Goal: Task Accomplishment & Management: Manage account settings

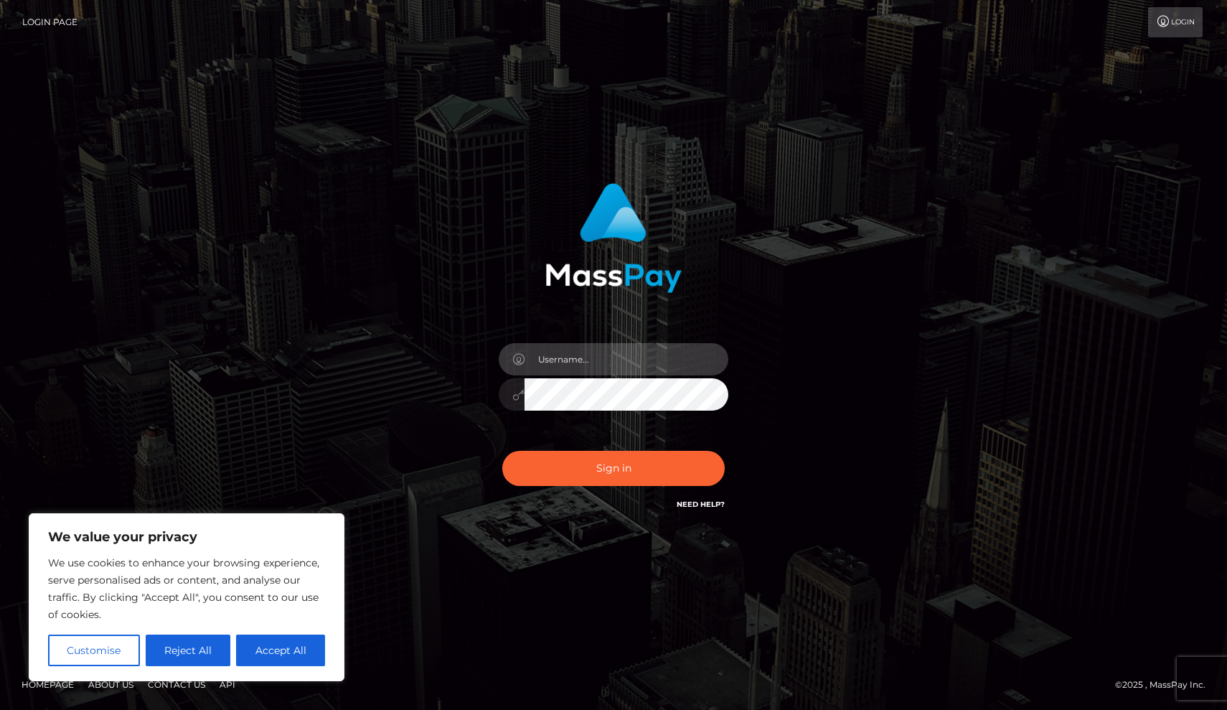
type input "[EMAIL_ADDRESS][DOMAIN_NAME]"
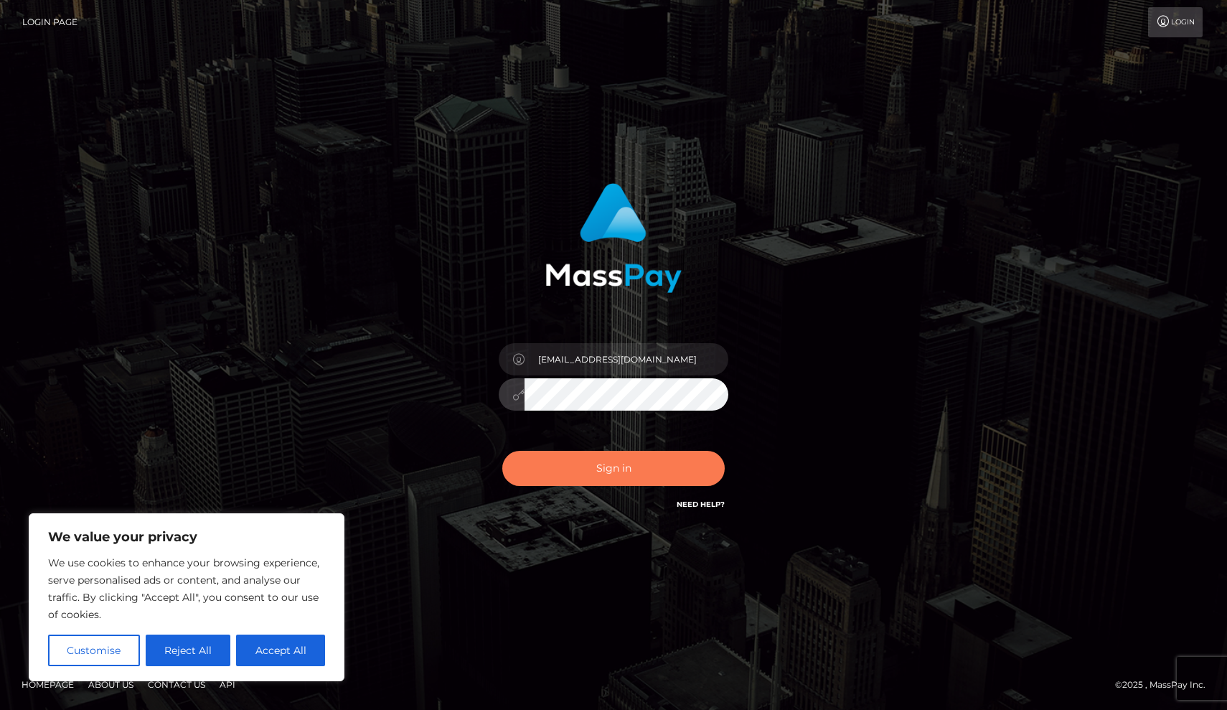
click at [610, 470] on button "Sign in" at bounding box center [613, 468] width 222 height 35
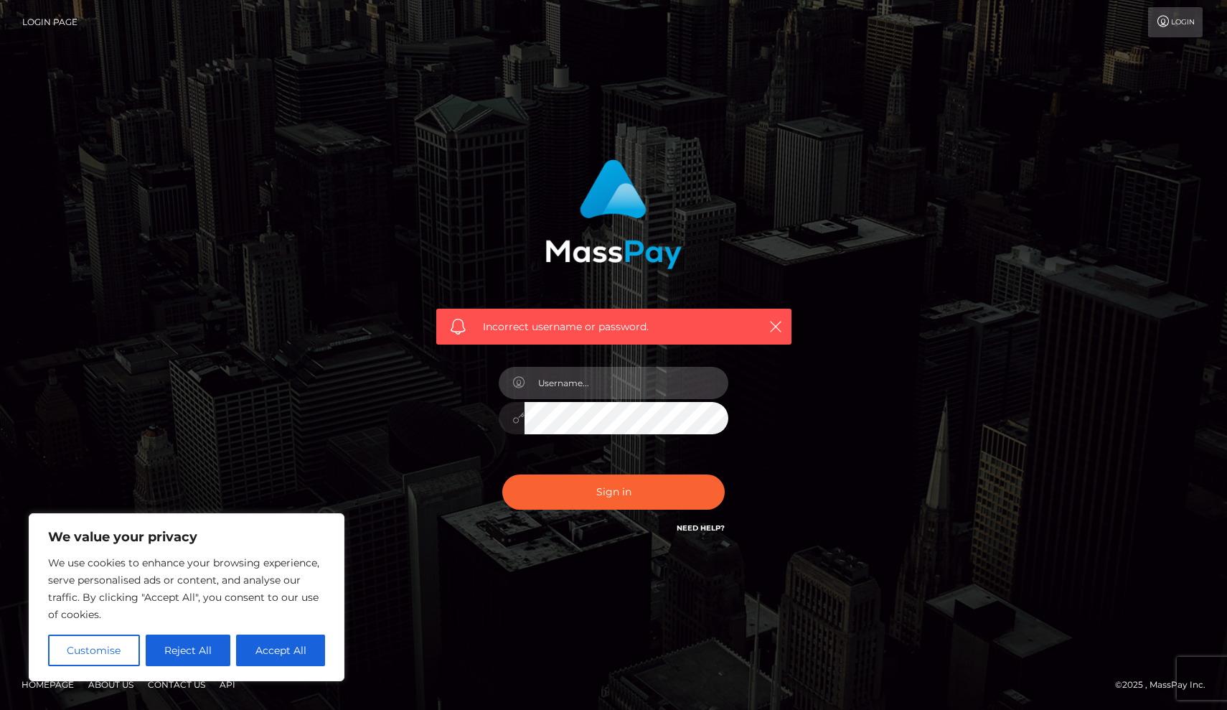
type input "[EMAIL_ADDRESS][DOMAIN_NAME]"
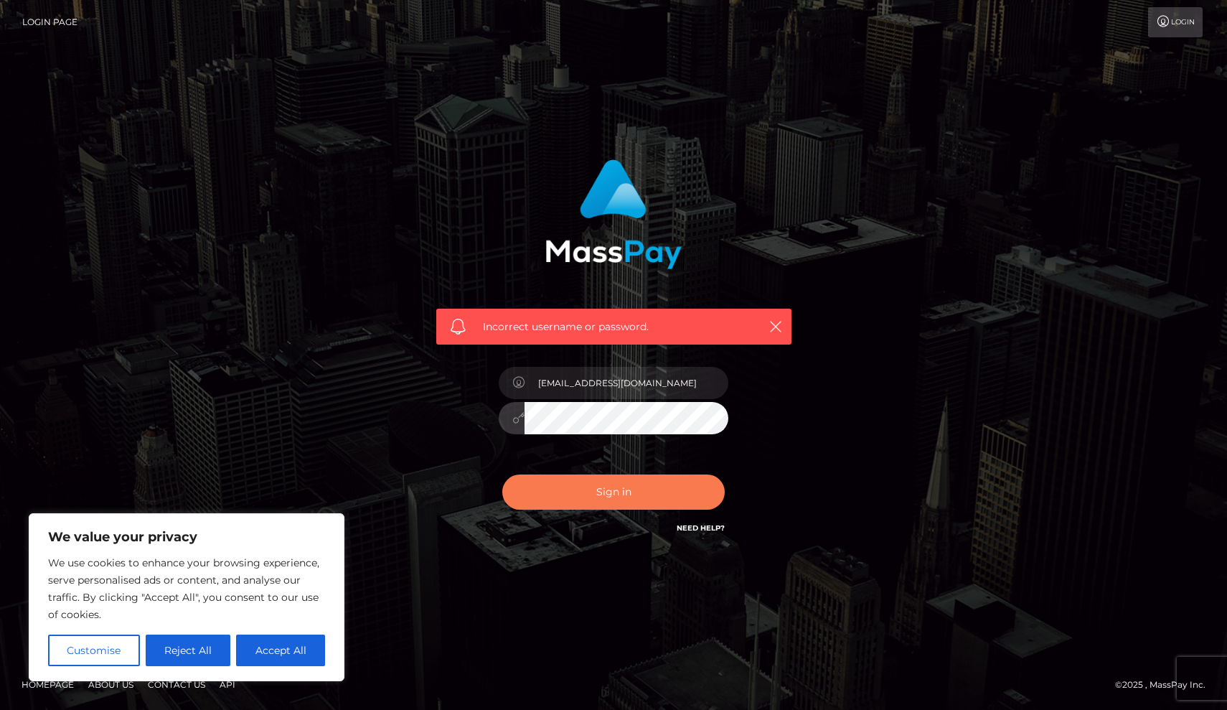
click at [600, 488] on button "Sign in" at bounding box center [613, 491] width 222 height 35
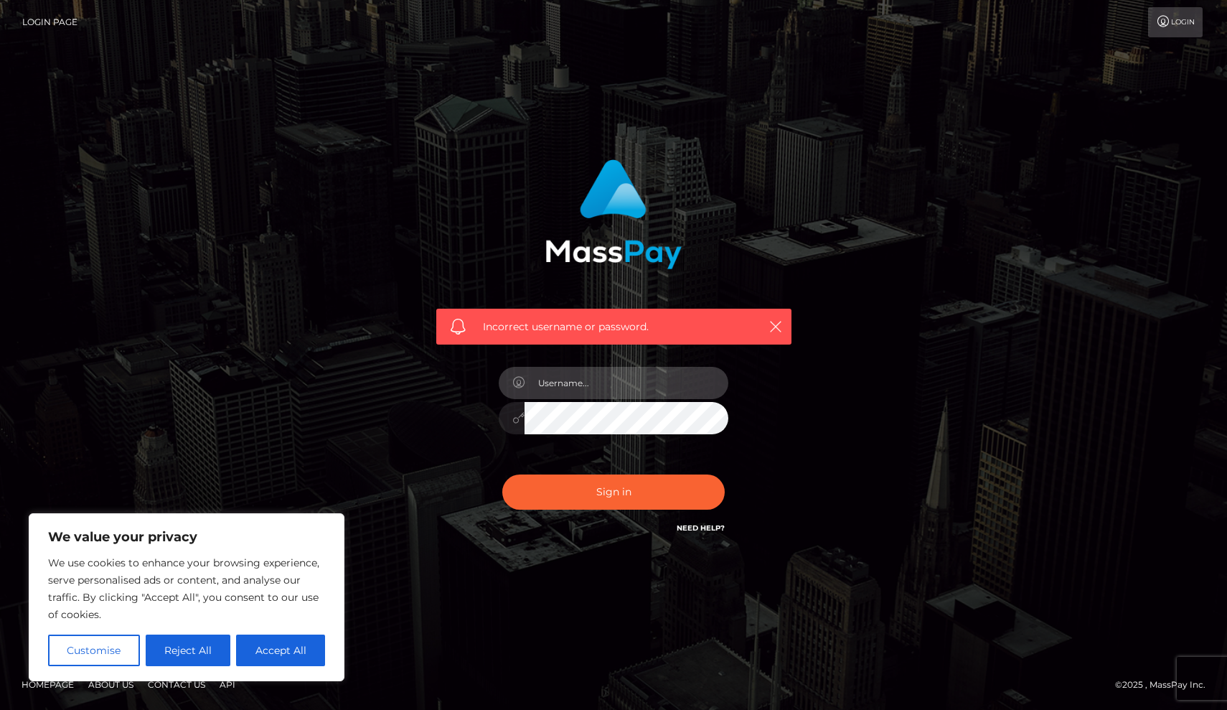
type input "[EMAIL_ADDRESS][DOMAIN_NAME]"
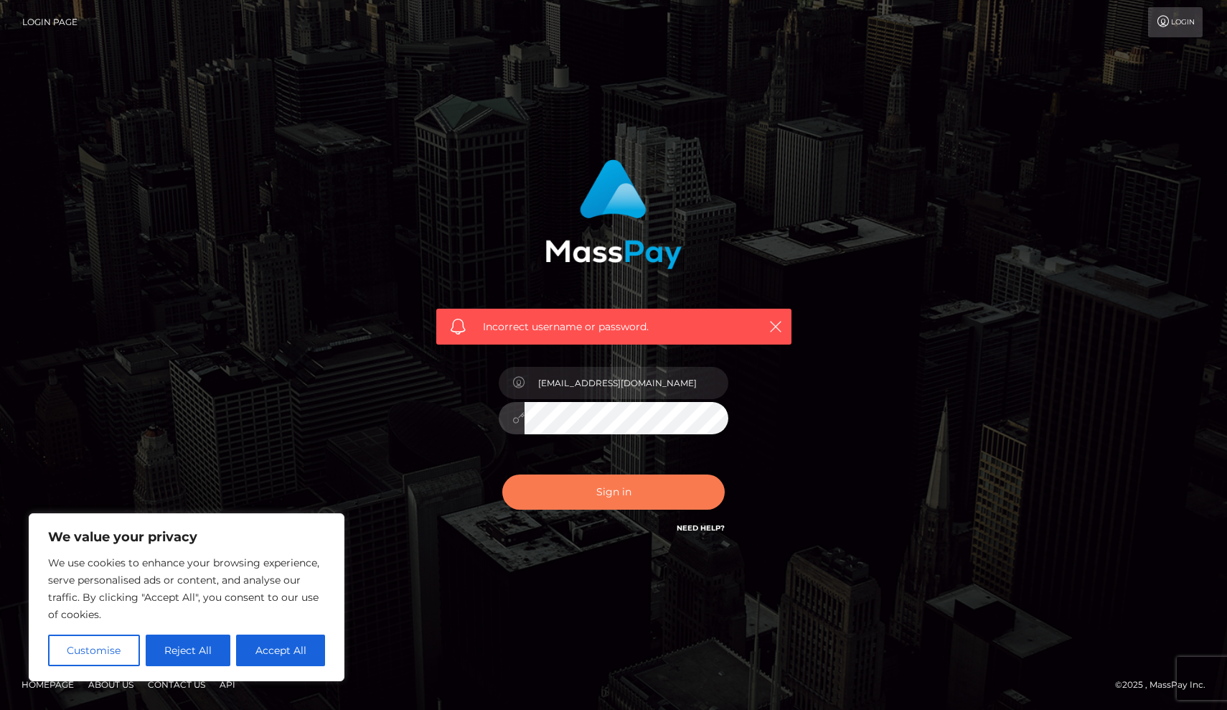
click at [649, 494] on button "Sign in" at bounding box center [613, 491] width 222 height 35
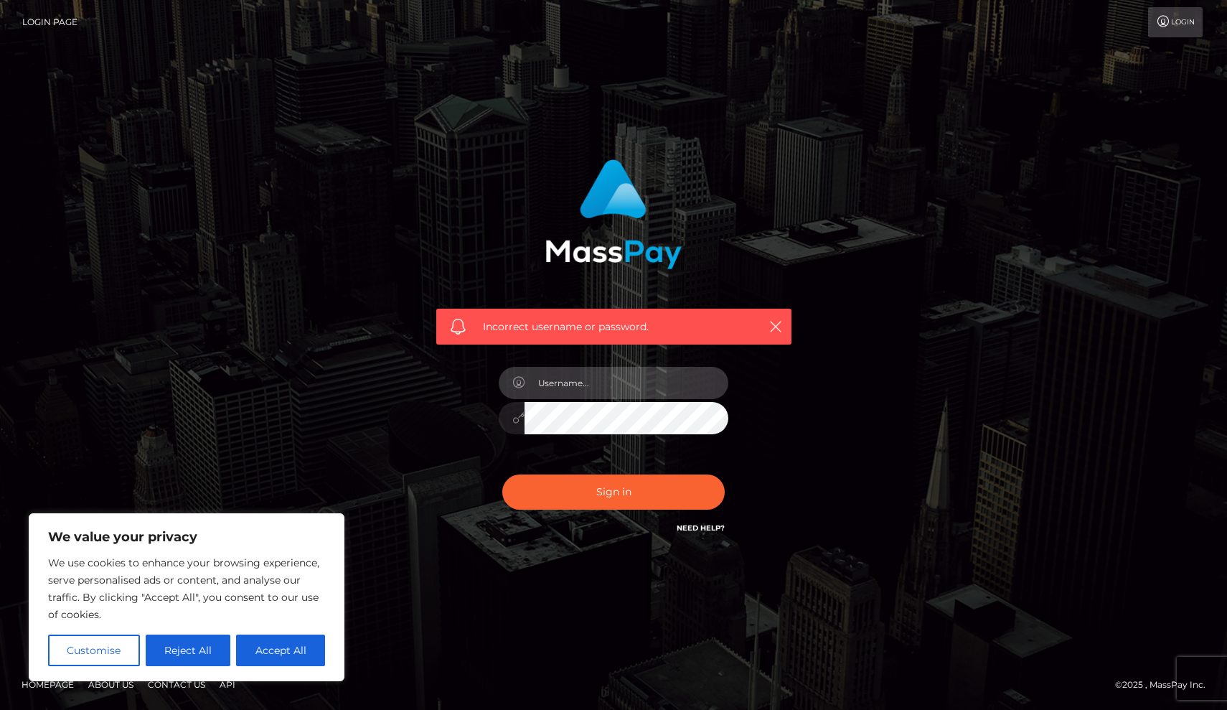
type input "[EMAIL_ADDRESS][DOMAIN_NAME]"
click at [751, 420] on div "Incorrect username or password. mistressameliagoodess@gmail.com" at bounding box center [614, 348] width 377 height 398
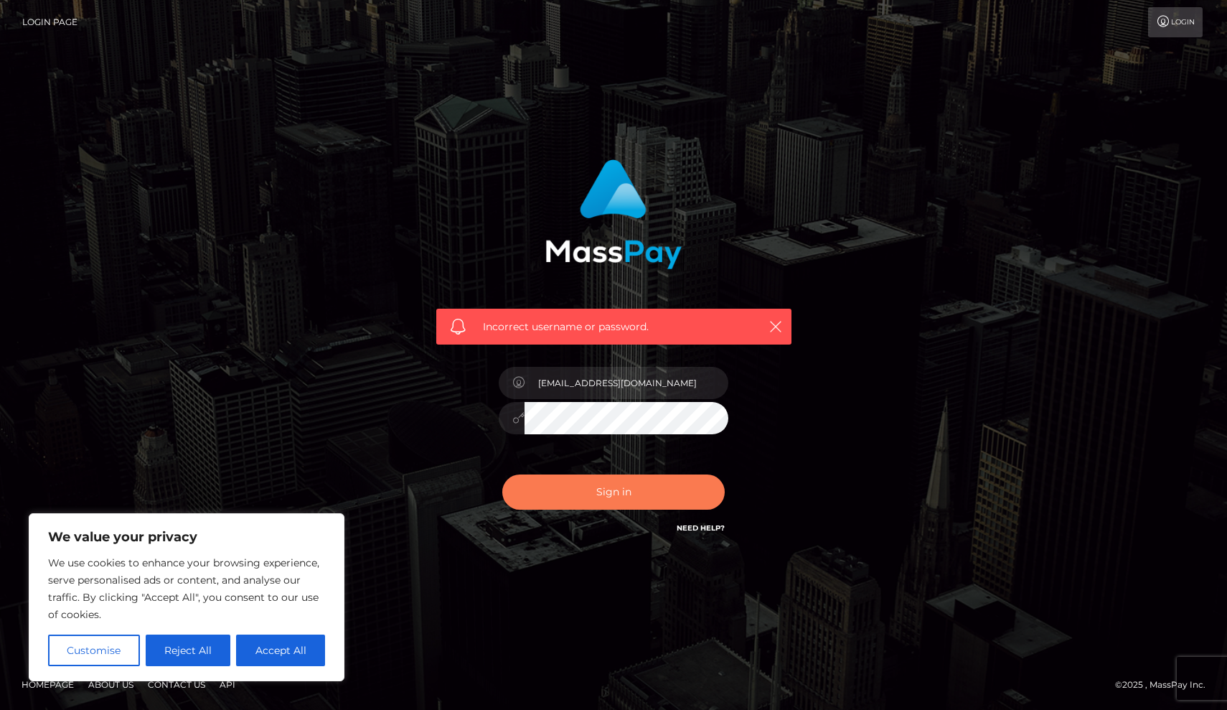
click at [637, 491] on button "Sign in" at bounding box center [613, 491] width 222 height 35
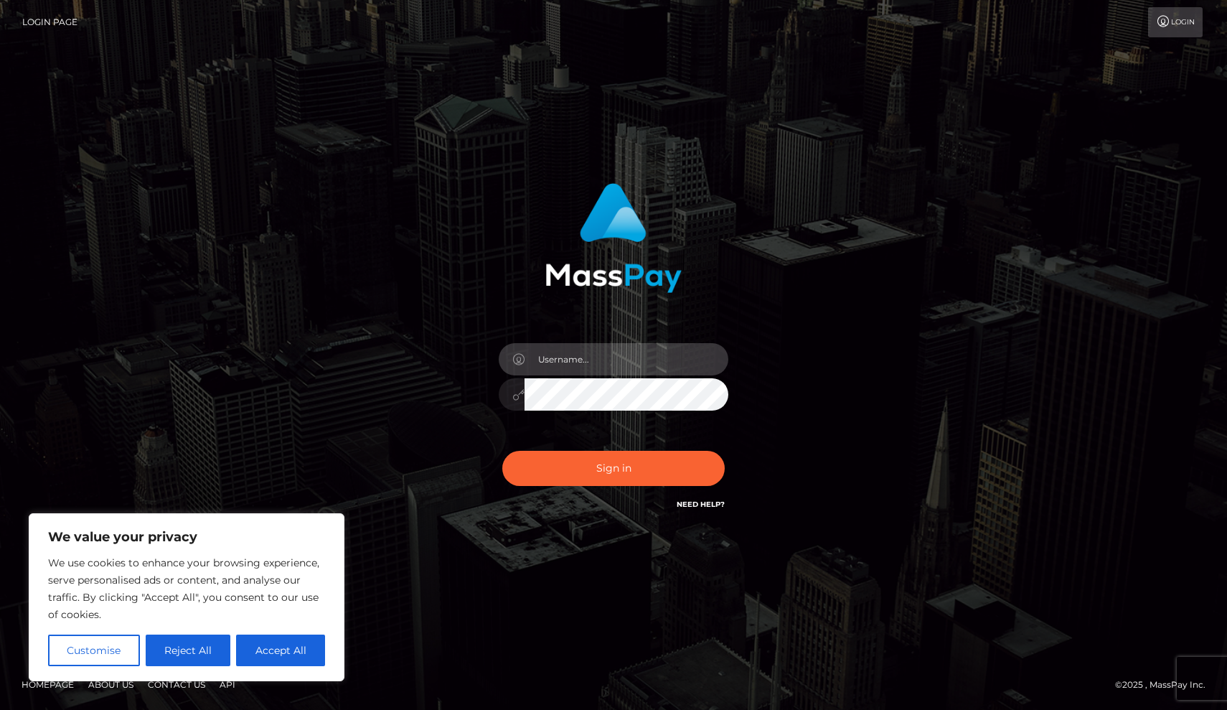
type input "[EMAIL_ADDRESS][DOMAIN_NAME]"
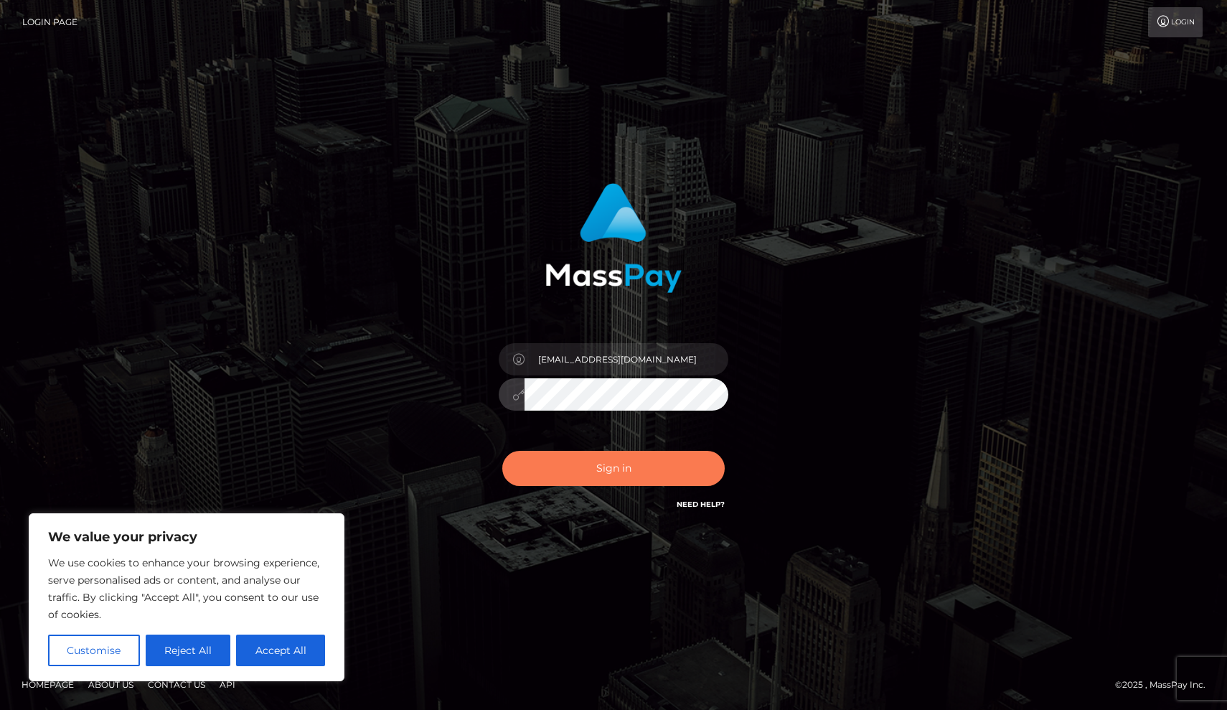
click at [681, 461] on button "Sign in" at bounding box center [613, 468] width 222 height 35
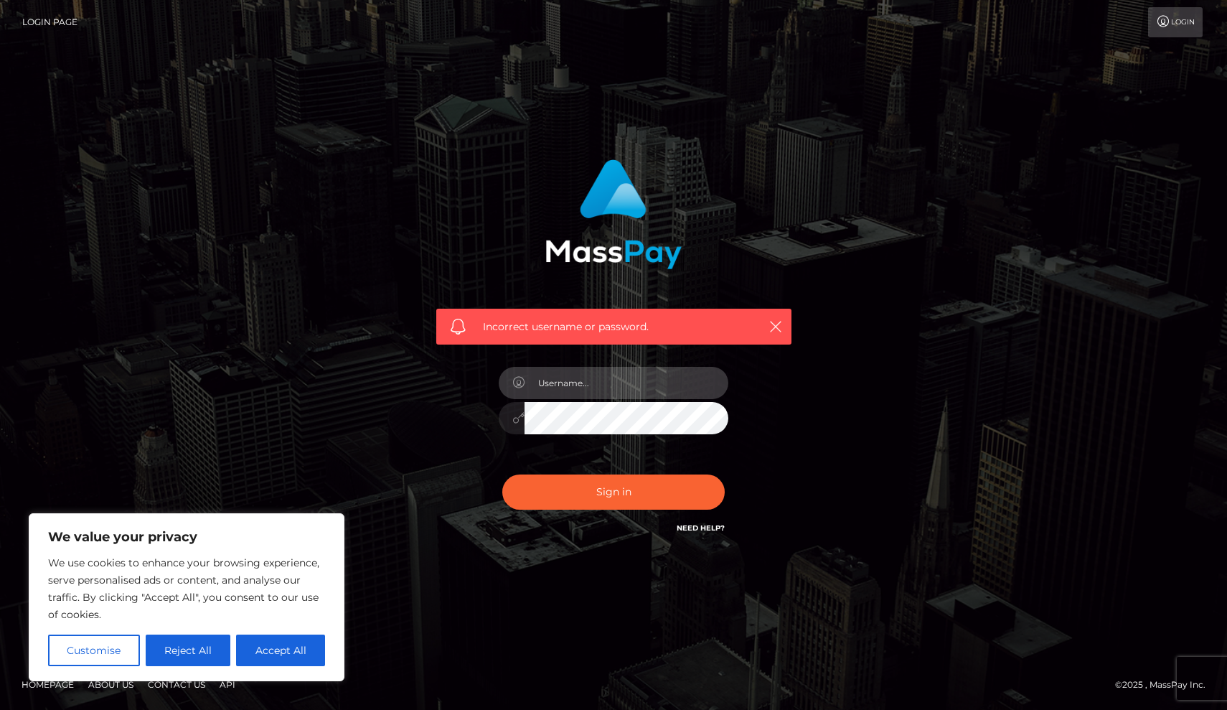
type input "[EMAIL_ADDRESS][DOMAIN_NAME]"
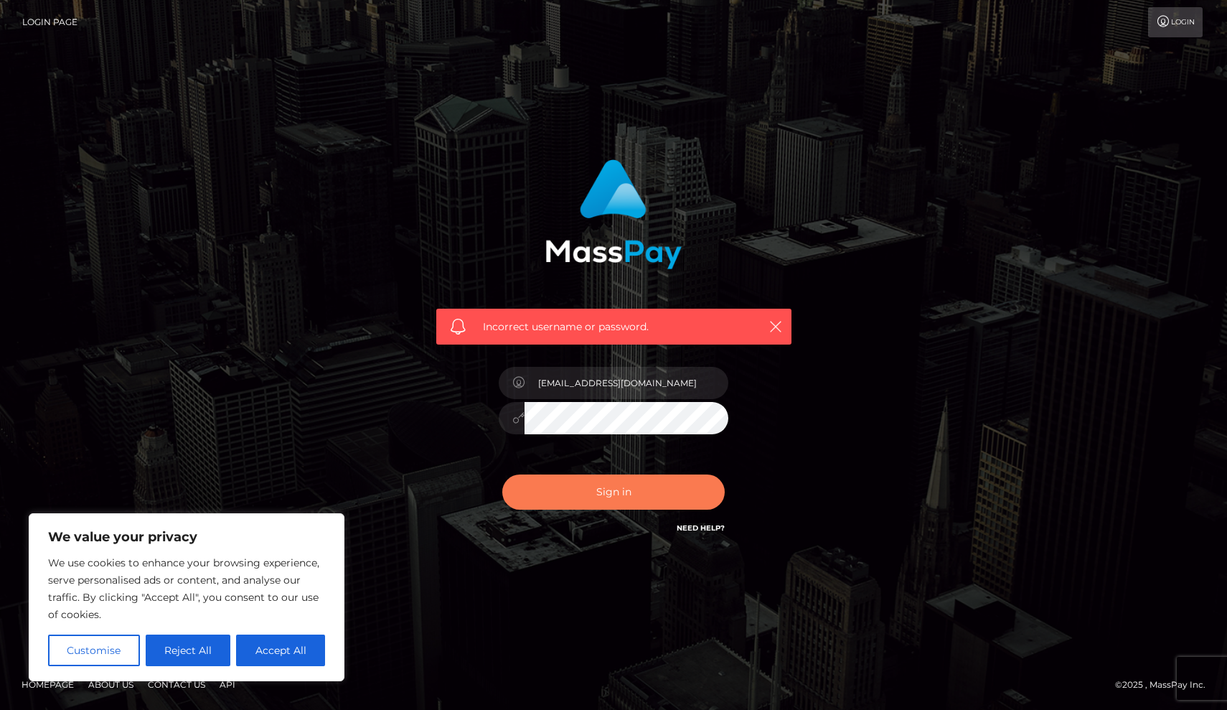
click at [670, 488] on button "Sign in" at bounding box center [613, 491] width 222 height 35
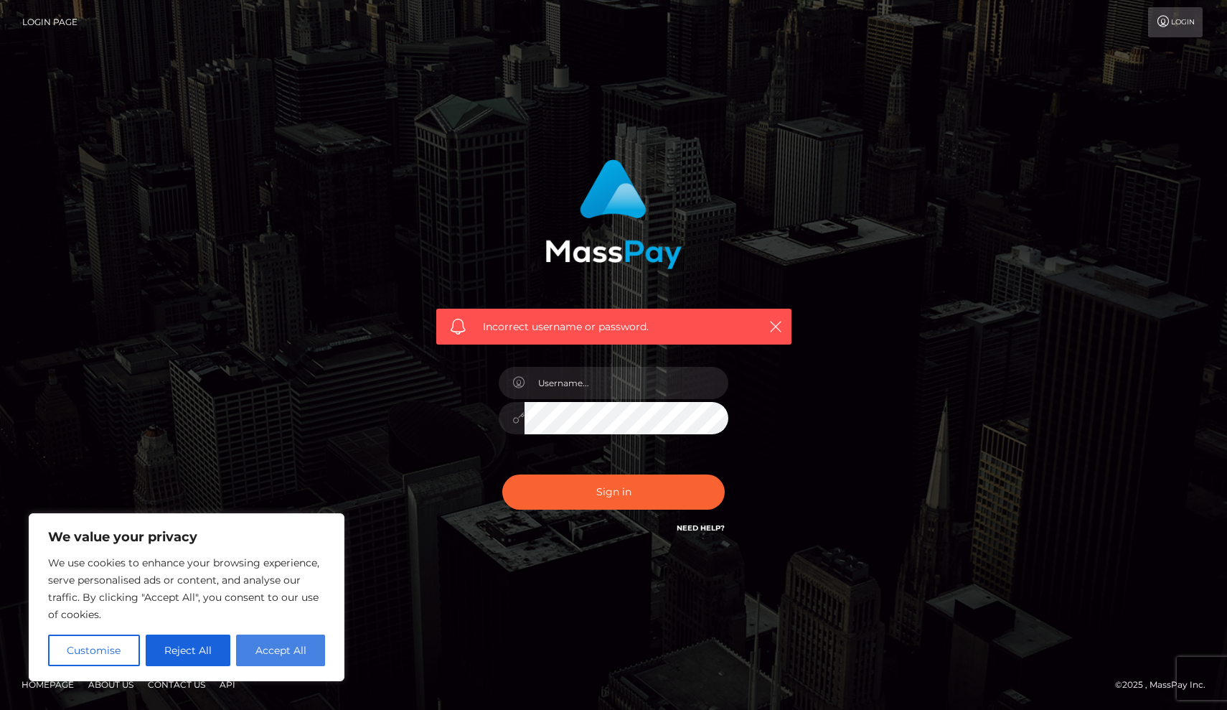
click at [296, 639] on button "Accept All" at bounding box center [280, 650] width 89 height 32
checkbox input "true"
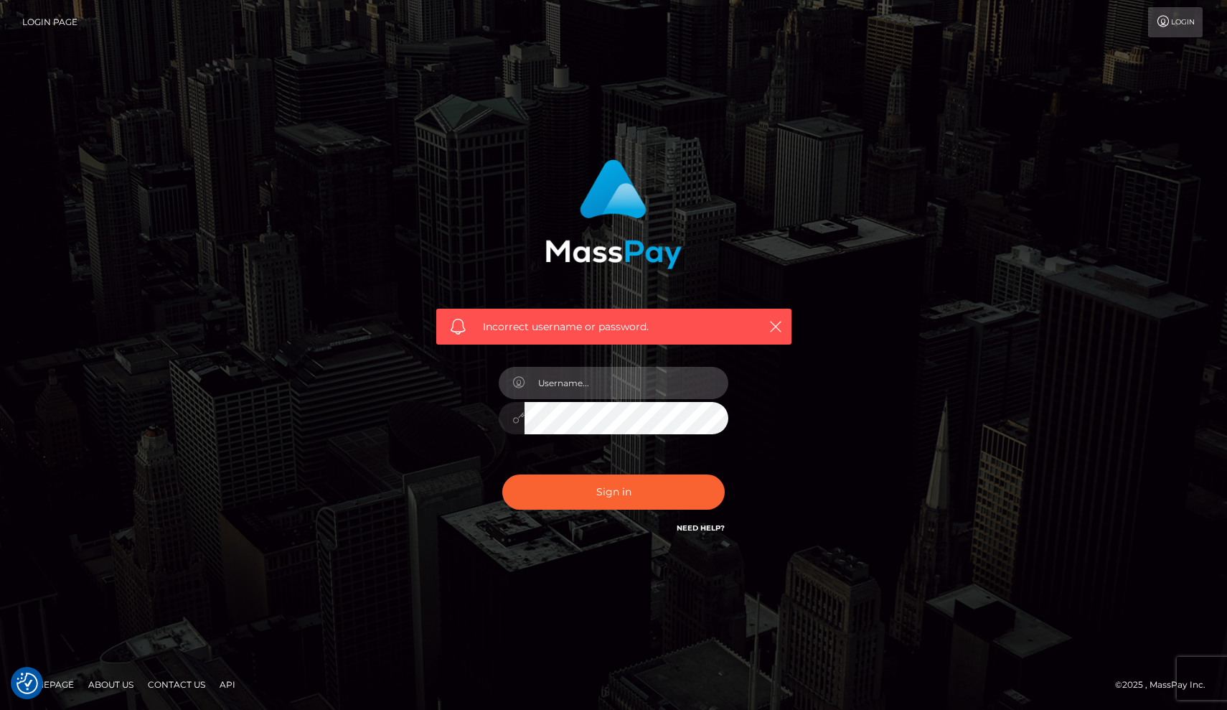
type input "[EMAIL_ADDRESS][DOMAIN_NAME]"
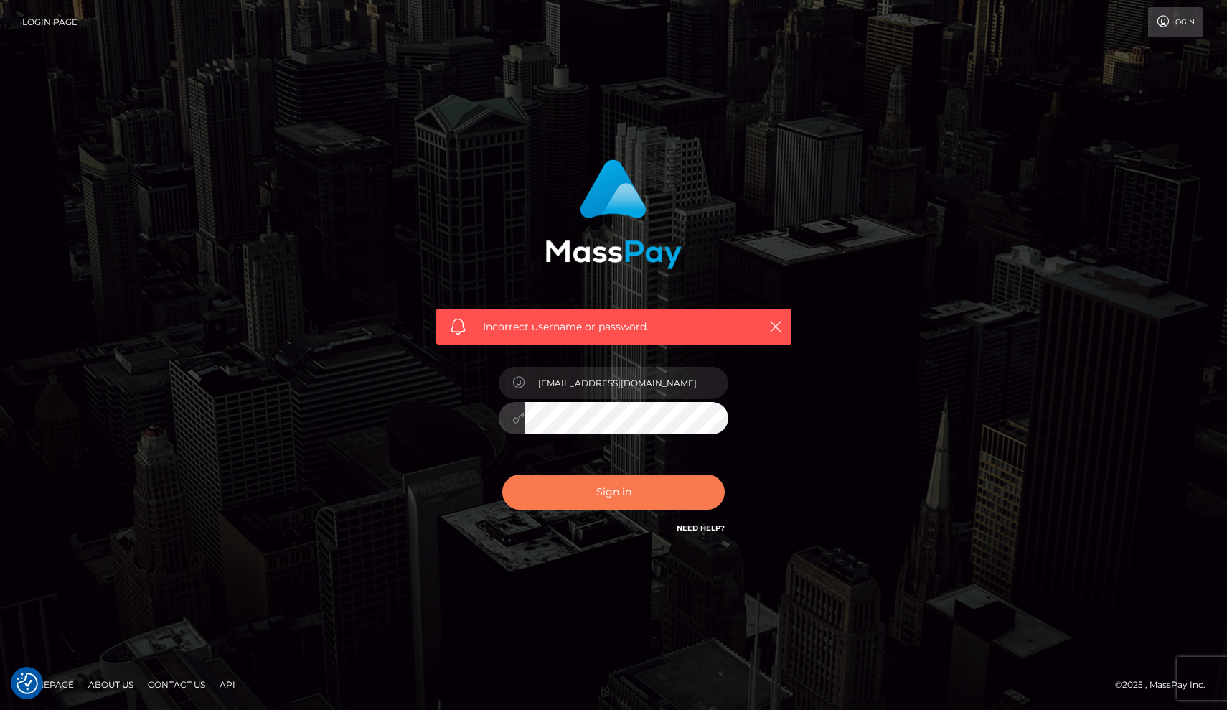
click at [606, 486] on button "Sign in" at bounding box center [613, 491] width 222 height 35
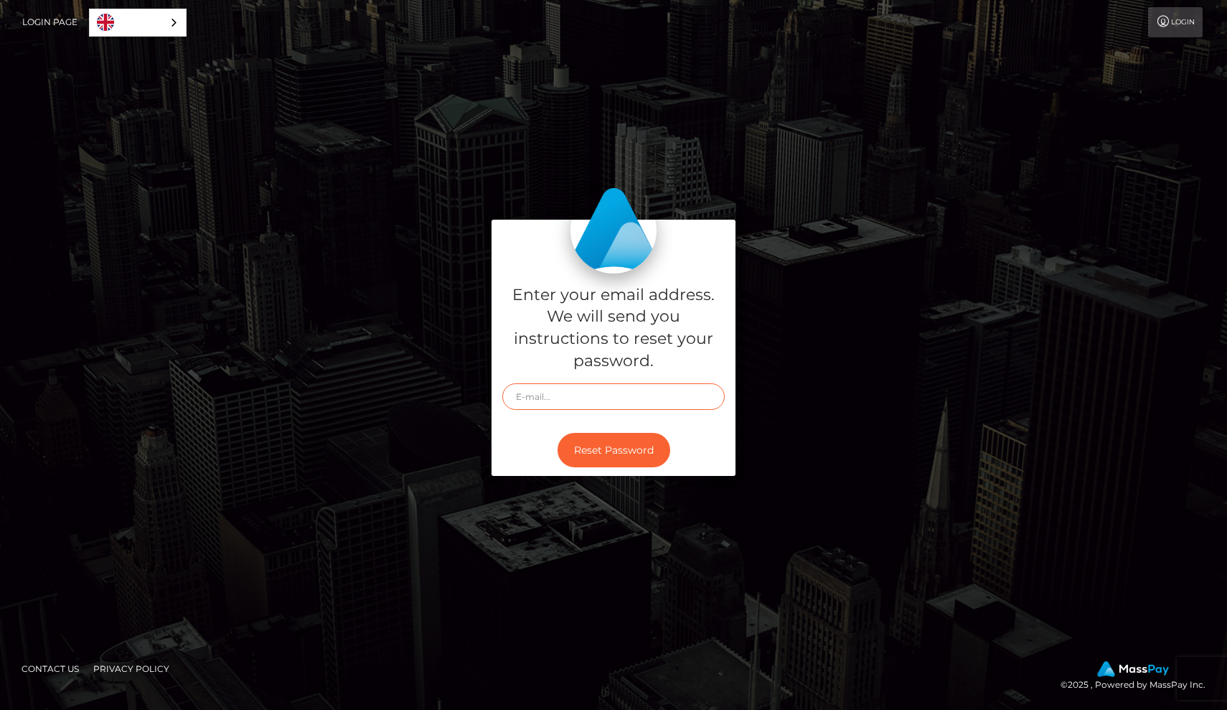
type input "[EMAIL_ADDRESS][DOMAIN_NAME]"
click at [1168, 31] on link "Login" at bounding box center [1175, 22] width 55 height 30
